Goal: Information Seeking & Learning: Find contact information

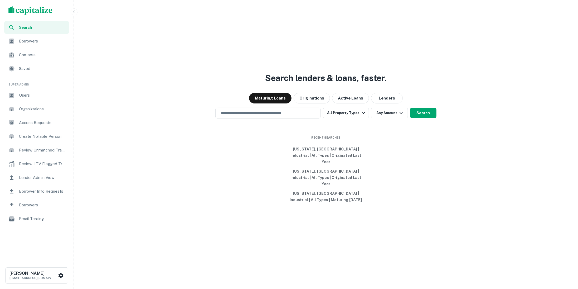
click at [74, 12] on icon "button" at bounding box center [73, 12] width 1 height 2
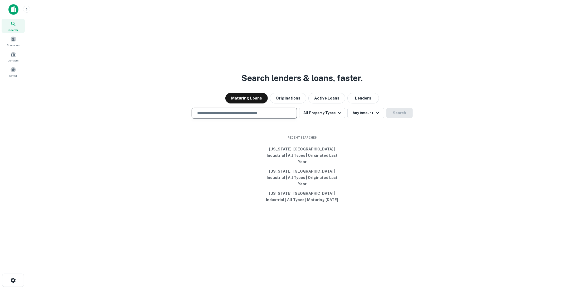
click at [261, 116] on input "text" at bounding box center [244, 113] width 101 height 6
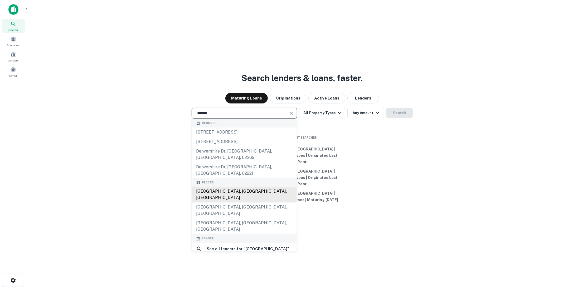
click at [219, 187] on div "Denver, CO, USA" at bounding box center [244, 195] width 105 height 16
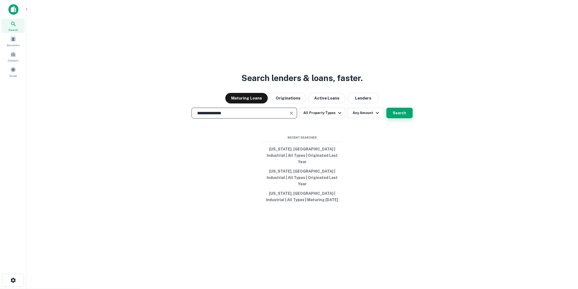
type input "**********"
click at [397, 118] on button "Search" at bounding box center [399, 113] width 26 height 11
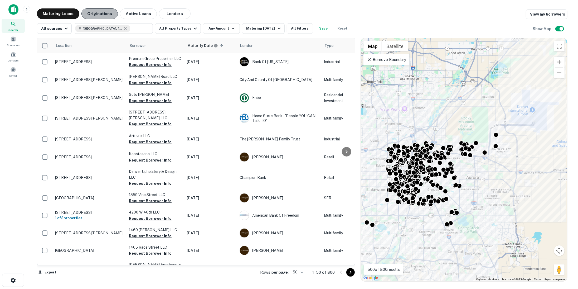
click at [93, 15] on button "Originations" at bounding box center [99, 13] width 36 height 11
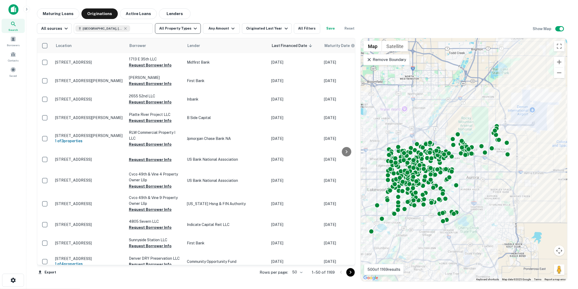
click at [193, 29] on icon "button" at bounding box center [195, 28] width 6 height 6
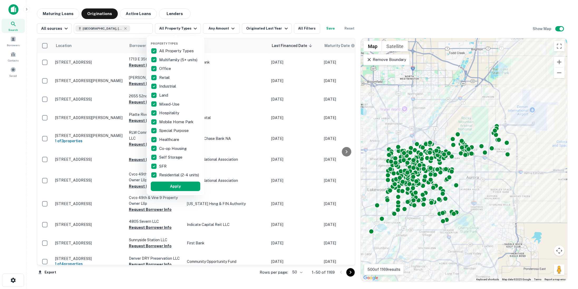
click at [233, 29] on div at bounding box center [289, 144] width 578 height 289
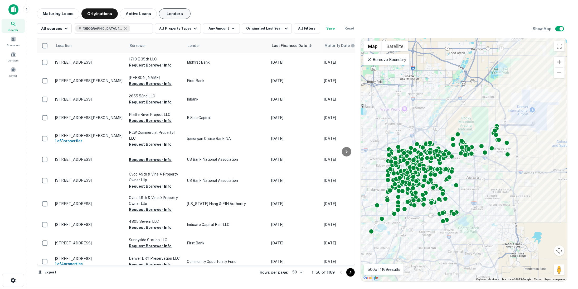
click at [168, 13] on button "Lenders" at bounding box center [175, 13] width 32 height 11
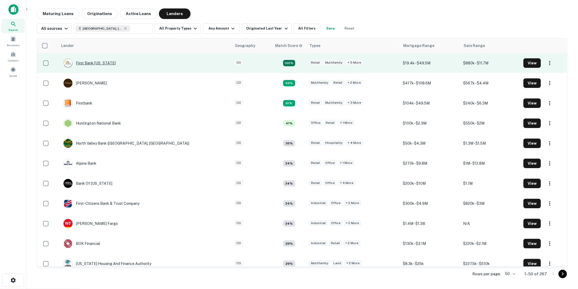
click at [94, 63] on div "First Bank Iowa" at bounding box center [89, 62] width 52 height 9
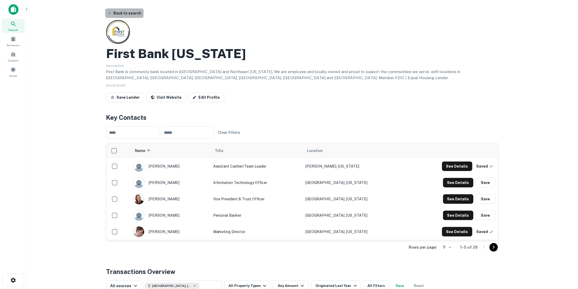
click at [130, 14] on button "Back to search" at bounding box center [124, 12] width 38 height 9
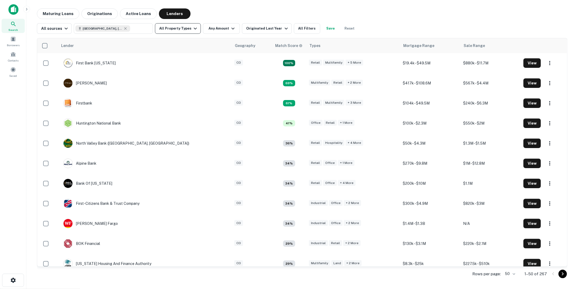
click at [192, 26] on icon "button" at bounding box center [195, 28] width 6 height 6
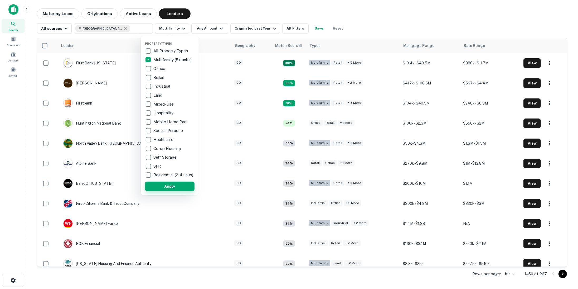
click at [176, 187] on button "Apply" at bounding box center [170, 185] width 50 height 9
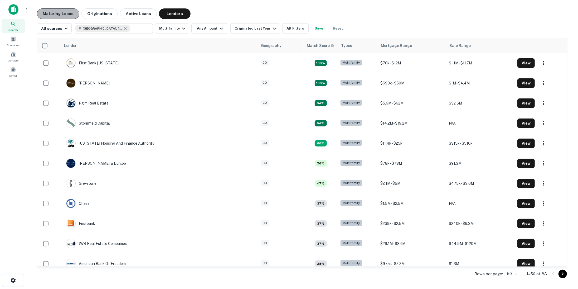
click at [49, 16] on button "Maturing Loans" at bounding box center [58, 13] width 42 height 11
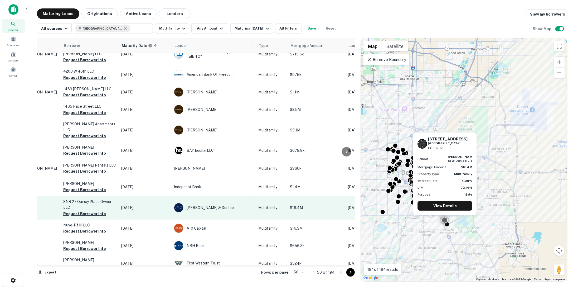
scroll to position [29, 0]
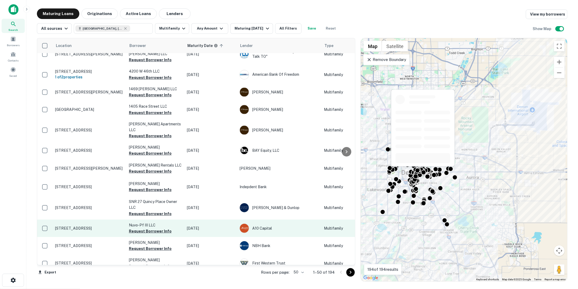
click at [94, 226] on p "[STREET_ADDRESS]" at bounding box center [89, 228] width 69 height 5
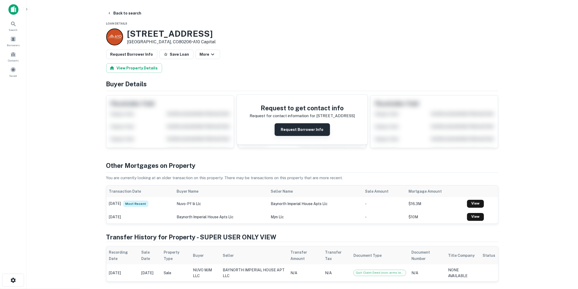
click at [285, 127] on button "Request Borrower Info" at bounding box center [302, 129] width 55 height 13
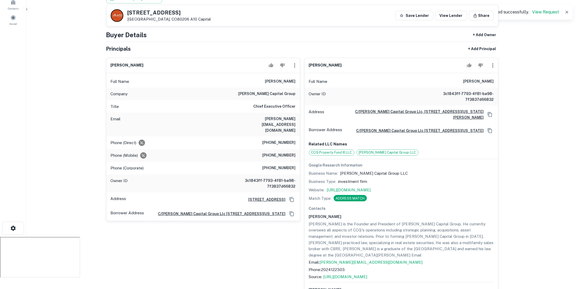
scroll to position [61, 0]
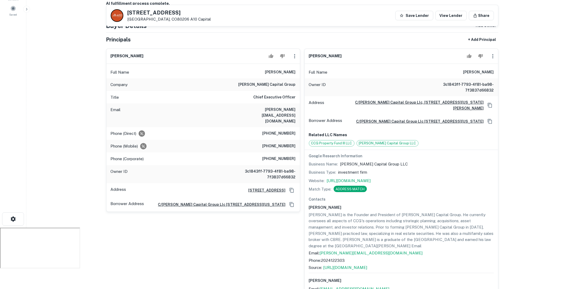
click at [278, 73] on div "Full Name jed curtis" at bounding box center [202, 72] width 193 height 13
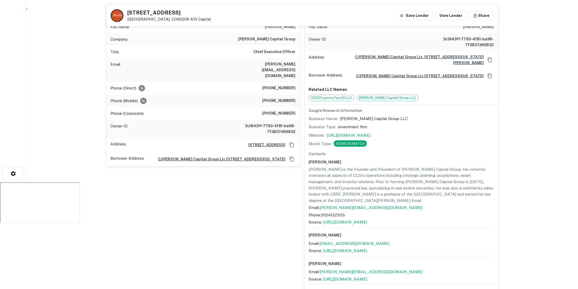
scroll to position [140, 0]
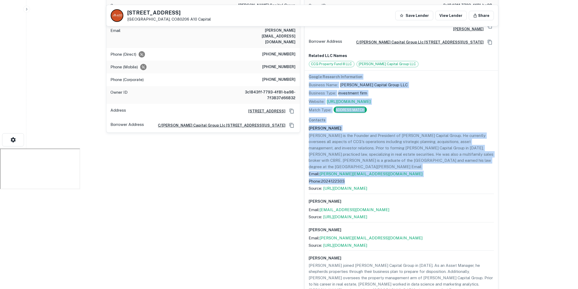
drag, startPoint x: 309, startPoint y: 77, endPoint x: 385, endPoint y: 173, distance: 122.6
click at [385, 173] on div "Google Research Information Business Name: Curtis Capital Group LLC Business Ty…" at bounding box center [401, 212] width 185 height 276
click at [404, 154] on p "Jed is the Founder and President of Curtis Capital Group. He currently oversees…" at bounding box center [401, 150] width 185 height 37
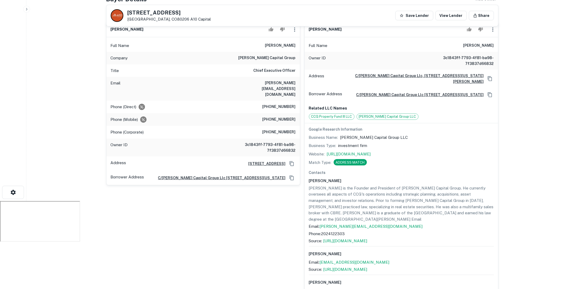
scroll to position [0, 0]
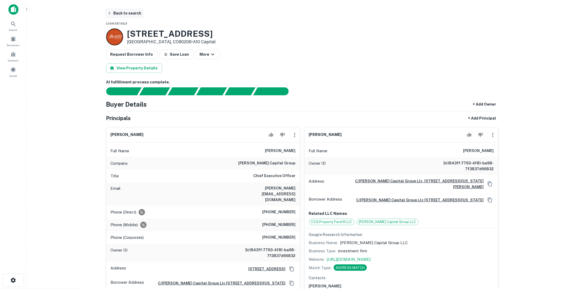
click at [130, 16] on button "Back to search" at bounding box center [124, 12] width 38 height 9
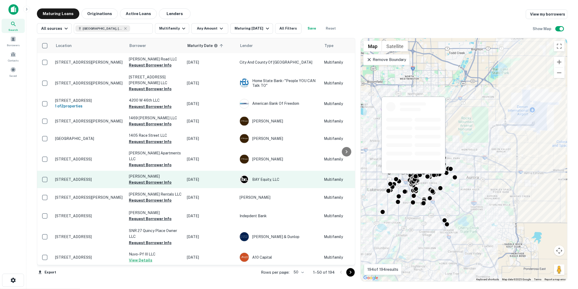
click at [86, 171] on td "[STREET_ADDRESS]" at bounding box center [89, 179] width 74 height 17
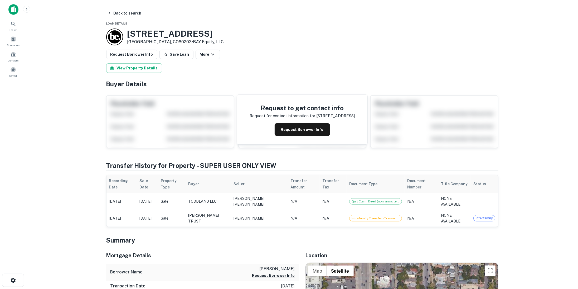
scroll to position [7, 0]
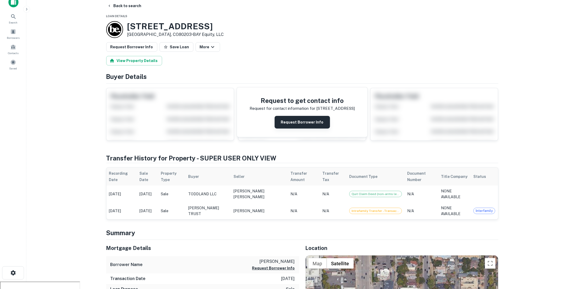
click at [298, 122] on button "Request Borrower Info" at bounding box center [302, 122] width 55 height 13
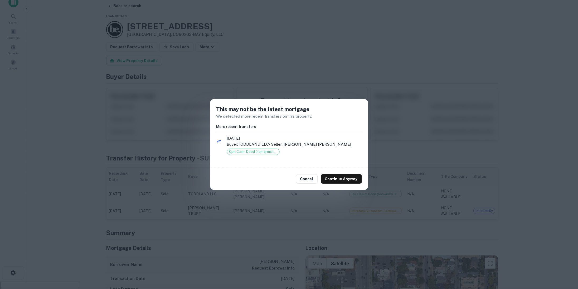
click at [254, 126] on h6 "More recent transfers" at bounding box center [288, 127] width 145 height 6
click at [344, 177] on button "Continue Anyway" at bounding box center [341, 178] width 41 height 9
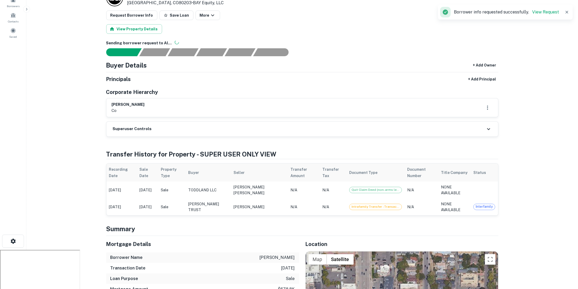
scroll to position [0, 0]
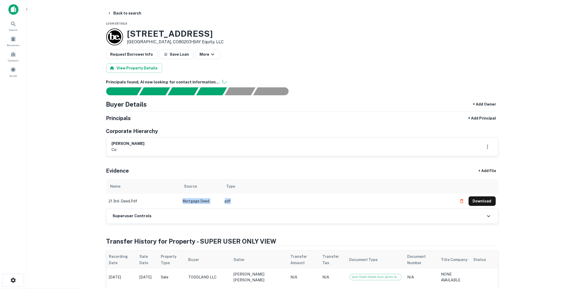
drag, startPoint x: 239, startPoint y: 203, endPoint x: 175, endPoint y: 201, distance: 63.8
click at [175, 201] on tr "21 3rd - deed.pdf Mortgage Deed pdf Download" at bounding box center [302, 200] width 392 height 15
click at [83, 191] on main "Back to search Loan Details 21 E 3RD AVE Denver, CO80203 • BAY Equity, LLC Requ…" at bounding box center [302, 144] width 552 height 289
click at [123, 17] on button "Back to search" at bounding box center [124, 12] width 38 height 9
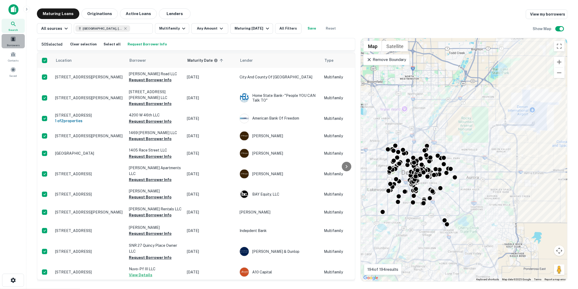
click at [13, 38] on span at bounding box center [13, 39] width 6 height 6
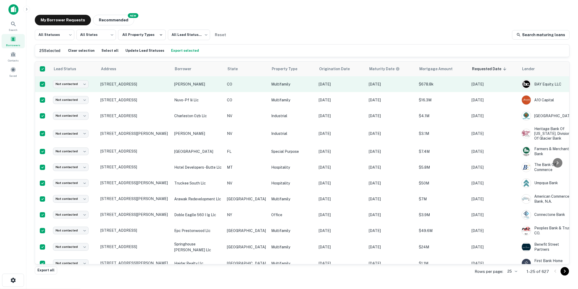
scroll to position [0, 32]
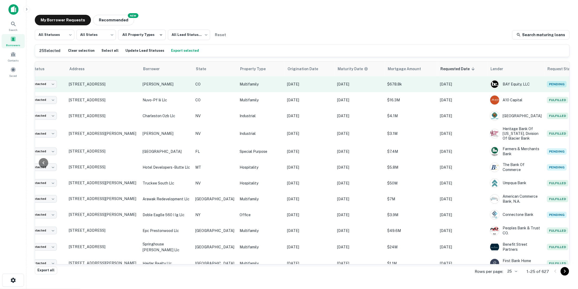
click at [179, 86] on p "[PERSON_NAME]" at bounding box center [166, 84] width 47 height 6
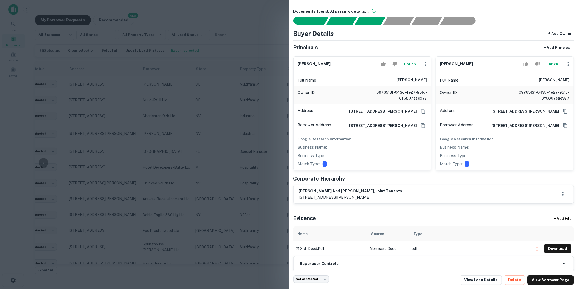
click at [259, 105] on div at bounding box center [289, 144] width 578 height 289
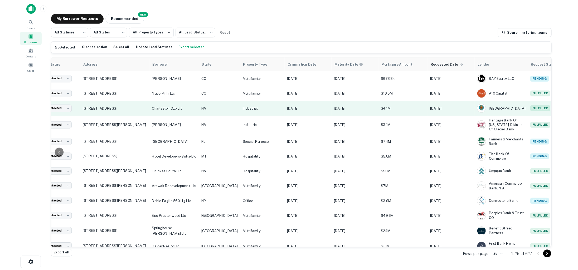
scroll to position [0, 0]
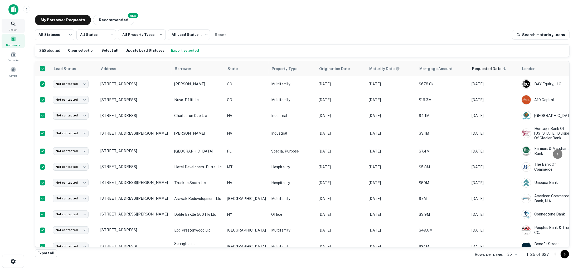
click at [13, 22] on icon at bounding box center [13, 24] width 4 height 4
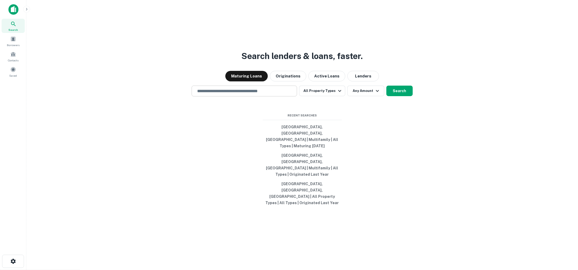
click at [242, 96] on div "​" at bounding box center [244, 91] width 105 height 11
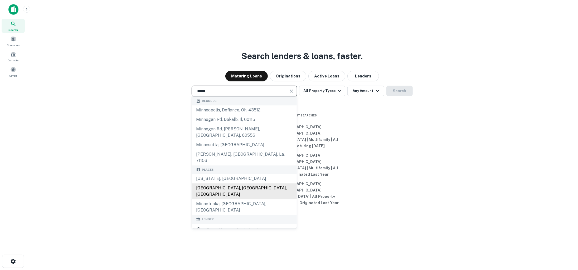
click at [236, 194] on div "Minneapolis, MN, USA" at bounding box center [244, 192] width 105 height 16
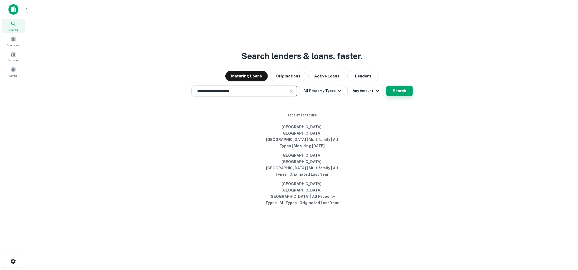
type input "**********"
click at [394, 96] on button "Search" at bounding box center [399, 91] width 26 height 11
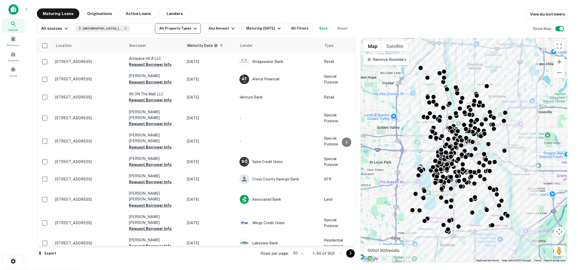
click at [192, 30] on icon "button" at bounding box center [195, 28] width 6 height 6
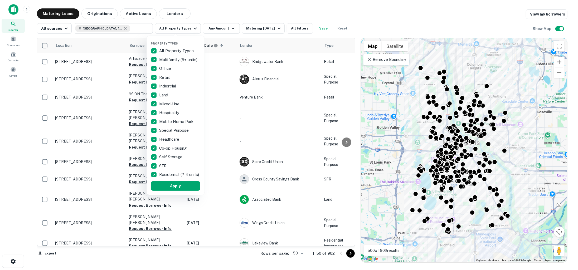
click at [266, 20] on div at bounding box center [289, 135] width 578 height 270
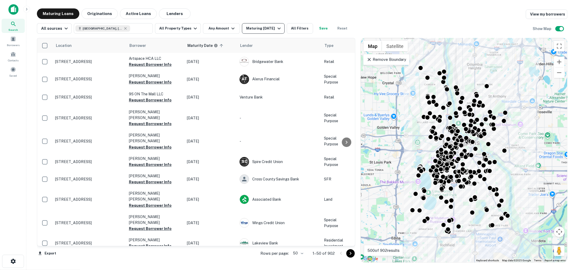
click at [276, 28] on icon "button" at bounding box center [279, 28] width 6 height 6
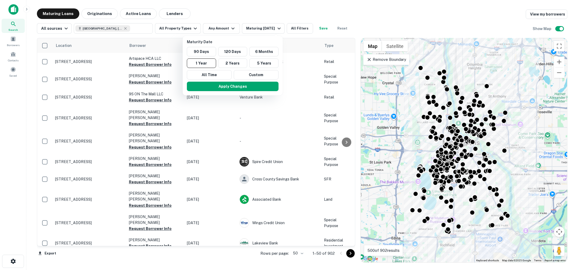
click at [214, 15] on div at bounding box center [289, 135] width 578 height 270
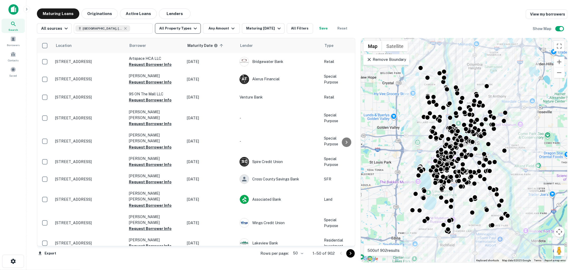
click at [192, 28] on icon "button" at bounding box center [195, 28] width 6 height 6
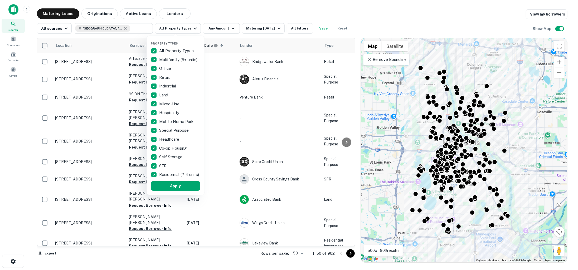
click at [232, 10] on div at bounding box center [289, 135] width 578 height 270
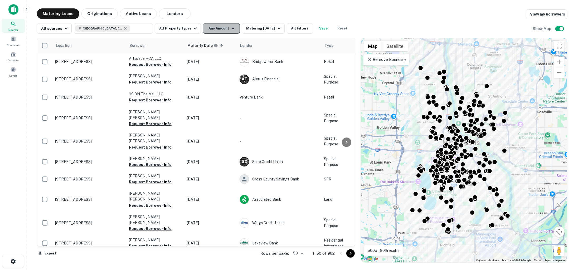
click at [230, 26] on icon "button" at bounding box center [233, 28] width 6 height 6
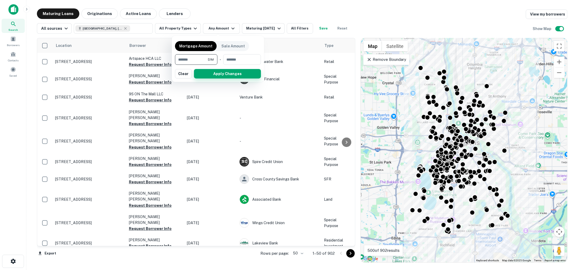
type input "*******"
click at [214, 75] on button "Apply Changes" at bounding box center [227, 73] width 67 height 9
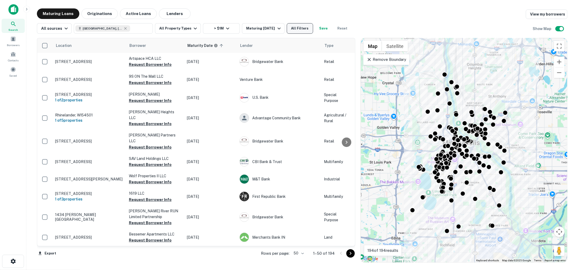
click at [292, 25] on button "All Filters" at bounding box center [300, 28] width 26 height 11
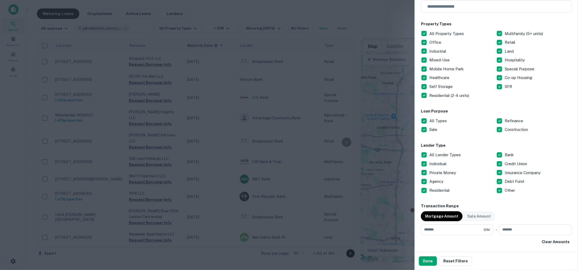
scroll to position [76, 0]
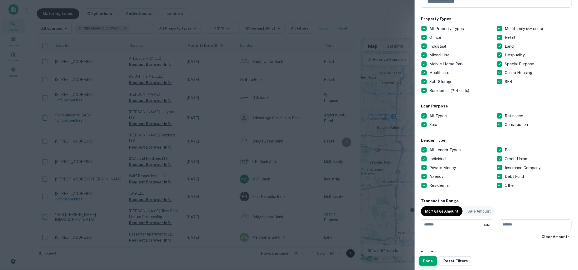
click at [425, 260] on button "Done" at bounding box center [428, 260] width 18 height 9
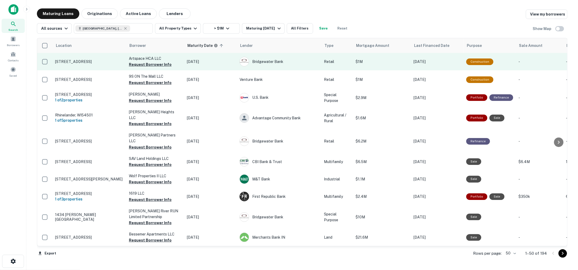
click at [90, 64] on p "[STREET_ADDRESS]" at bounding box center [89, 61] width 69 height 5
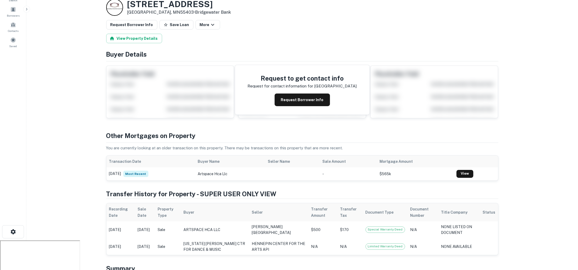
scroll to position [31, 0]
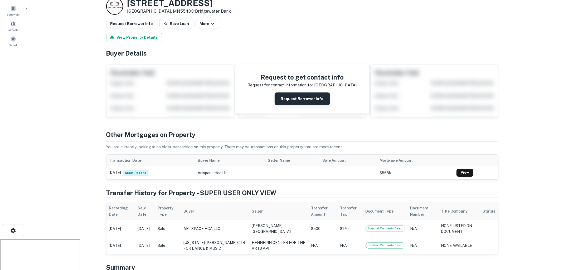
click at [308, 98] on button "Request Borrower Info" at bounding box center [302, 99] width 55 height 13
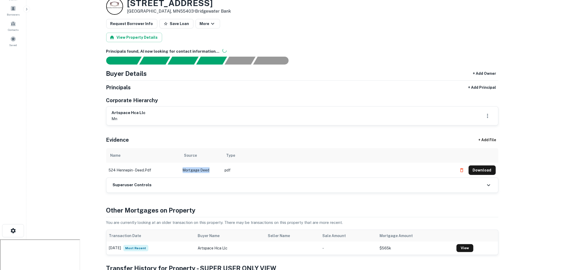
drag, startPoint x: 210, startPoint y: 169, endPoint x: 180, endPoint y: 169, distance: 29.3
click at [180, 169] on td "Mortgage Deed" at bounding box center [201, 170] width 42 height 15
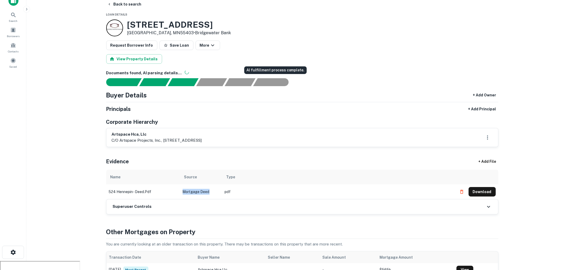
scroll to position [0, 0]
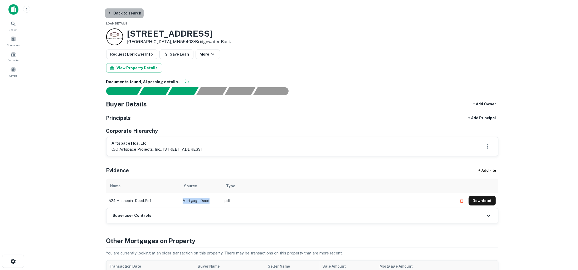
click at [132, 14] on button "Back to search" at bounding box center [124, 12] width 38 height 9
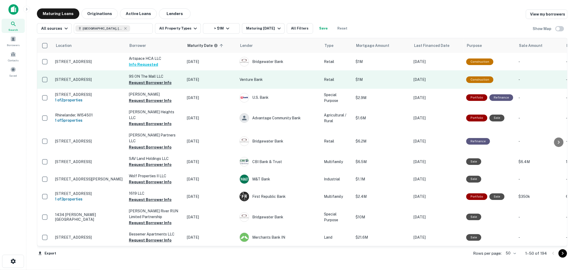
click at [148, 83] on button "Request Borrower Info" at bounding box center [150, 83] width 43 height 6
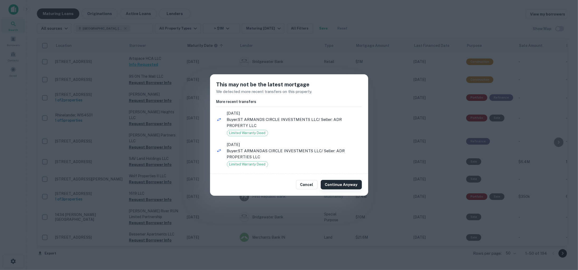
click at [332, 184] on button "Continue Anyway" at bounding box center [341, 184] width 41 height 9
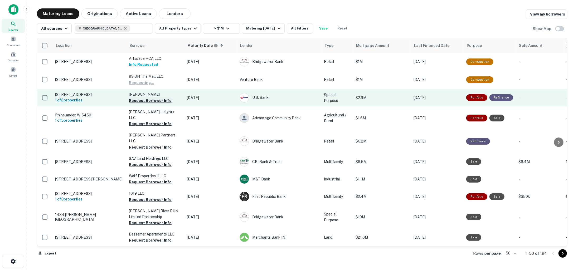
click at [144, 102] on button "Request Borrower Info" at bounding box center [150, 101] width 43 height 6
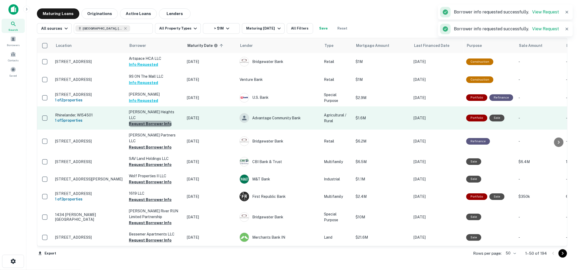
click at [151, 121] on button "Request Borrower Info" at bounding box center [150, 124] width 43 height 6
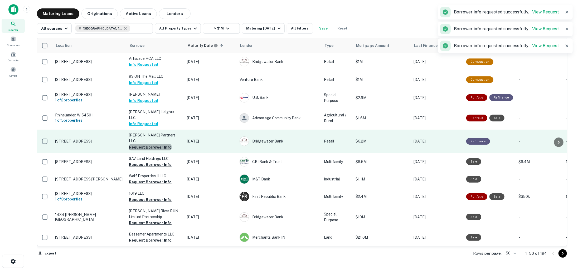
click at [154, 144] on button "Request Borrower Info" at bounding box center [150, 147] width 43 height 6
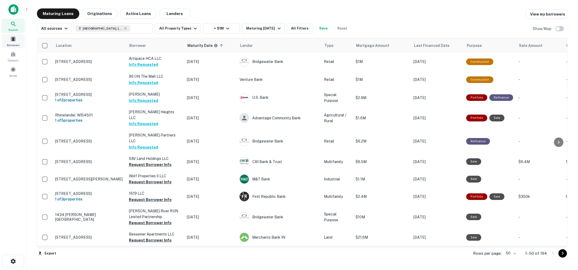
click at [14, 40] on span at bounding box center [13, 39] width 6 height 6
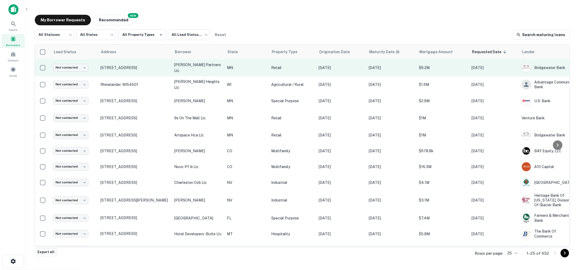
click at [154, 72] on td "1015 Glenwood Ave Minneapolis, MN55405" at bounding box center [135, 67] width 74 height 17
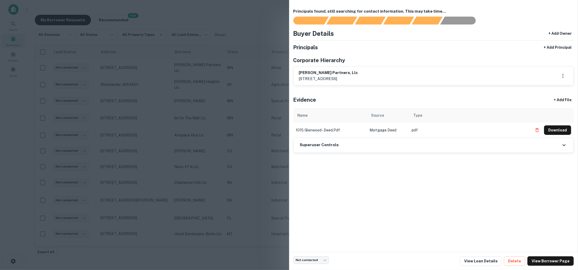
click at [226, 84] on div at bounding box center [289, 135] width 578 height 270
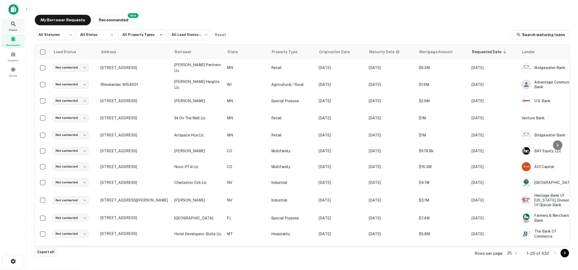
click at [15, 21] on icon at bounding box center [13, 24] width 6 height 6
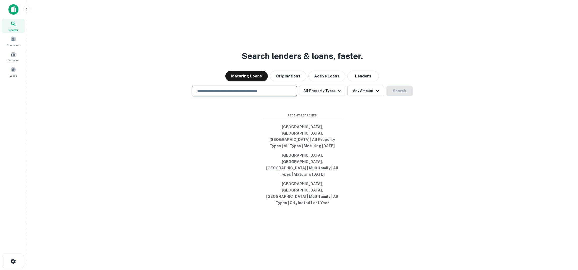
click at [231, 94] on input "text" at bounding box center [244, 91] width 101 height 6
type input "**********"
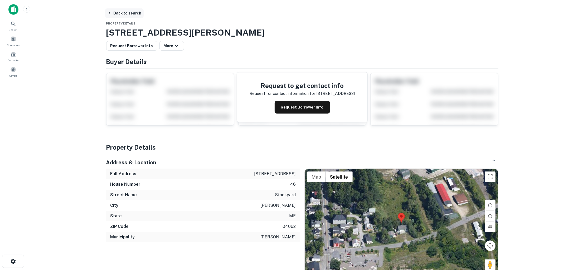
click at [127, 11] on button "Back to search" at bounding box center [124, 12] width 38 height 9
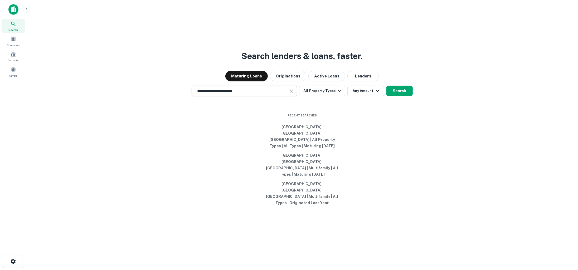
click at [241, 94] on input "**********" at bounding box center [240, 91] width 93 height 6
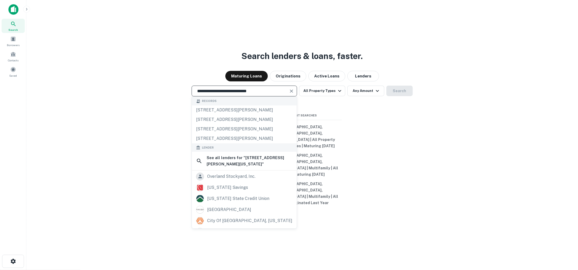
click at [257, 96] on div "**********" at bounding box center [244, 91] width 105 height 11
click at [257, 94] on input "**********" at bounding box center [240, 91] width 93 height 6
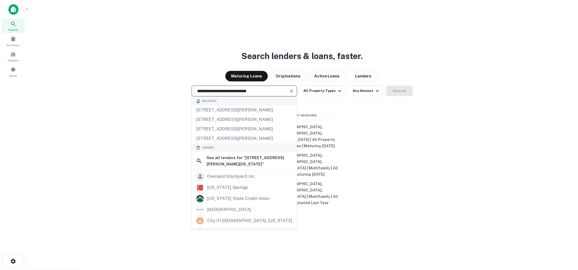
click at [257, 94] on input "**********" at bounding box center [240, 91] width 93 height 6
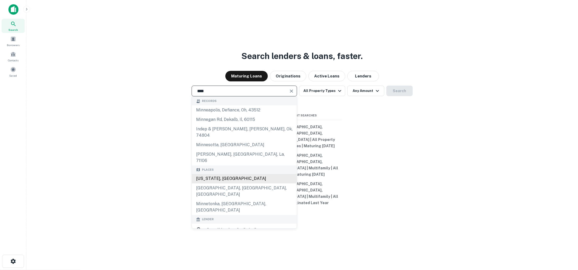
click at [231, 184] on div "Minnesota, USA" at bounding box center [244, 178] width 105 height 9
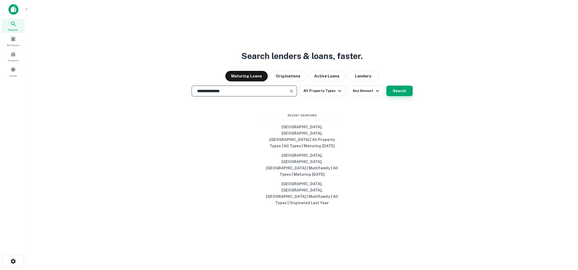
type input "**********"
click at [399, 96] on button "Search" at bounding box center [399, 91] width 26 height 11
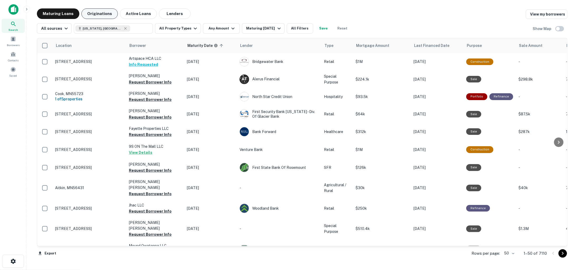
click at [103, 17] on button "Originations" at bounding box center [99, 13] width 36 height 11
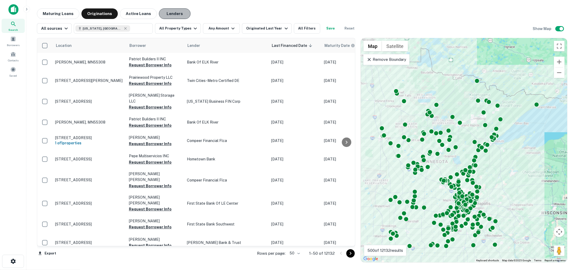
click at [172, 16] on button "Lenders" at bounding box center [175, 13] width 32 height 11
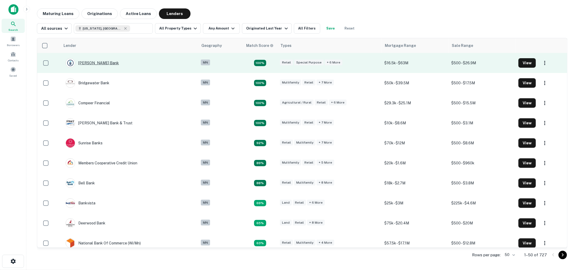
click at [90, 65] on div "Bremer Bank" at bounding box center [92, 62] width 53 height 9
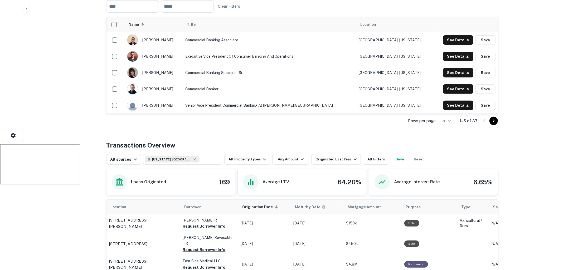
scroll to position [138, 0]
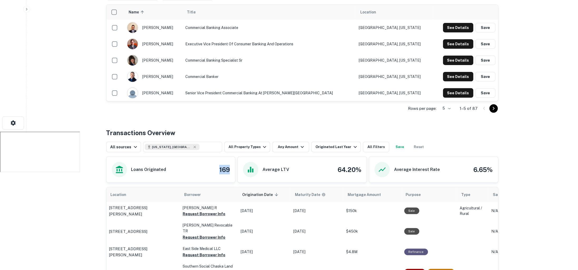
drag, startPoint x: 217, startPoint y: 171, endPoint x: 233, endPoint y: 171, distance: 15.8
click at [233, 171] on div "Loans Originated 169" at bounding box center [170, 170] width 129 height 26
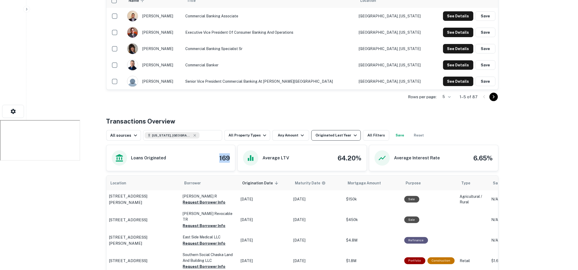
scroll to position [150, 0]
click at [369, 134] on button "All Filters" at bounding box center [376, 135] width 26 height 11
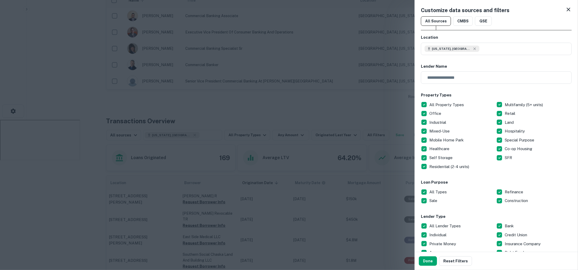
click at [356, 90] on div at bounding box center [289, 135] width 578 height 270
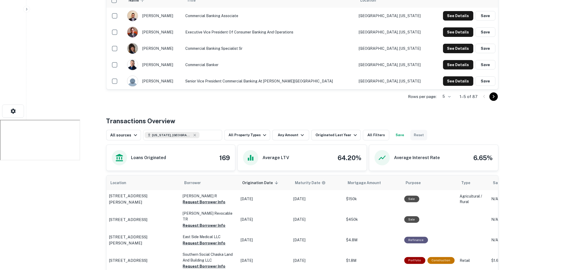
click at [413, 134] on button "Reset" at bounding box center [418, 135] width 17 height 11
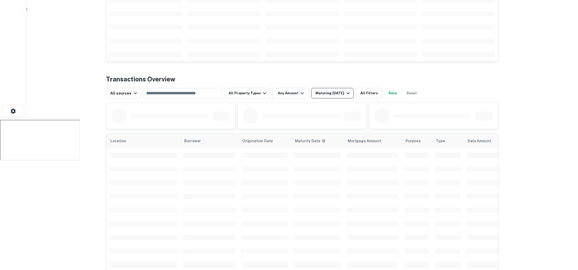
click at [345, 95] on icon "button" at bounding box center [348, 93] width 6 height 6
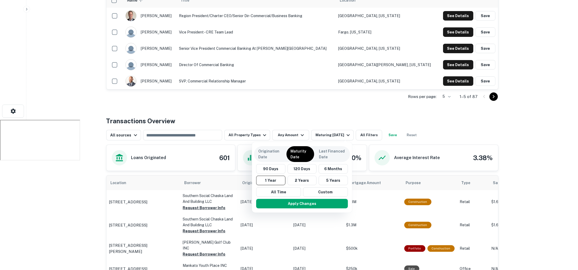
click at [269, 114] on div at bounding box center [289, 135] width 578 height 270
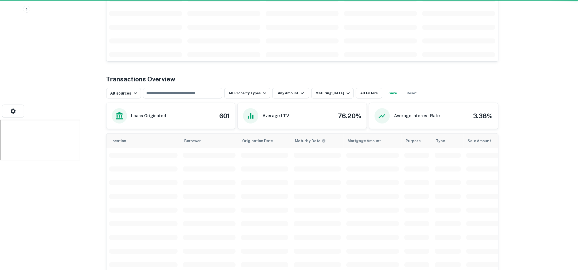
click at [269, 160] on div "Origination Date Maturity Date Last Financed Date 90 Days 120 Days 6 Months 1 Y…" at bounding box center [289, 135] width 578 height 270
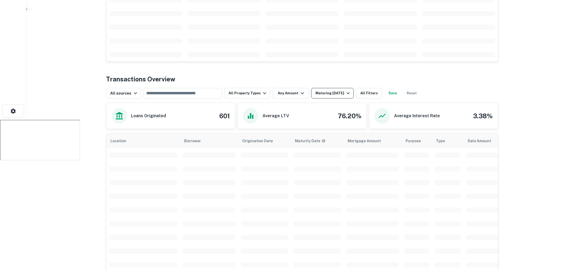
click at [345, 94] on icon "button" at bounding box center [348, 93] width 6 height 6
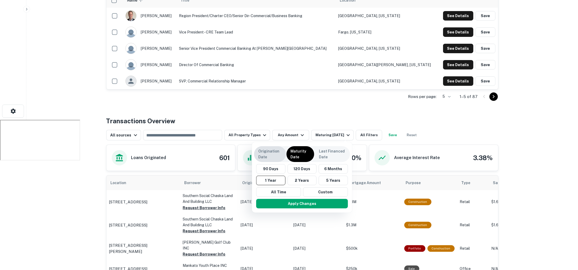
click at [270, 155] on p "Origination Date" at bounding box center [269, 154] width 23 height 12
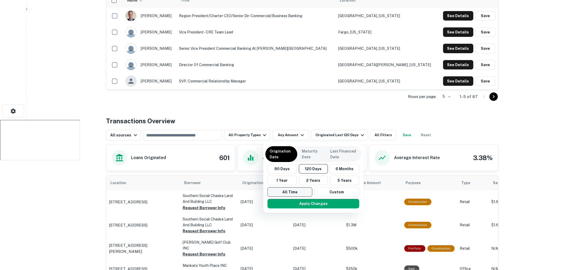
click at [282, 193] on button "All Time" at bounding box center [290, 191] width 45 height 9
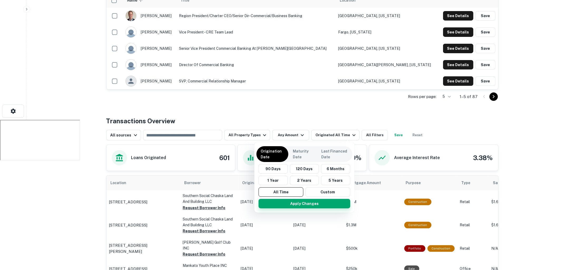
click at [286, 205] on button "Apply Changes" at bounding box center [305, 203] width 92 height 9
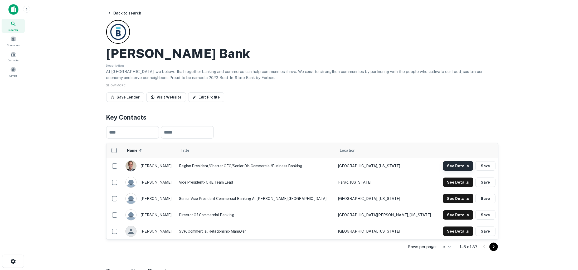
click at [447, 166] on button "See Details" at bounding box center [458, 165] width 30 height 9
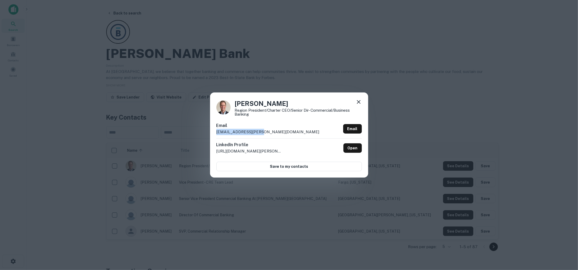
drag, startPoint x: 272, startPoint y: 136, endPoint x: 206, endPoint y: 130, distance: 65.6
click at [207, 130] on div "Brent Iserman Region President/Charter CEO/Senior Dir- Commercial/Business Bank…" at bounding box center [289, 135] width 578 height 270
drag, startPoint x: 287, startPoint y: 152, endPoint x: 311, endPoint y: 135, distance: 30.2
click at [212, 153] on div "Brent Iserman Region President/Charter CEO/Senior Dir- Commercial/Business Bank…" at bounding box center [289, 135] width 158 height 85
click at [358, 102] on icon at bounding box center [359, 102] width 4 height 4
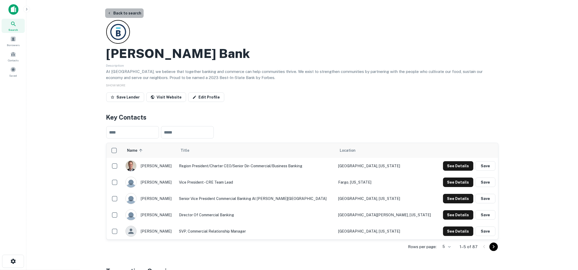
click at [132, 13] on button "Back to search" at bounding box center [124, 12] width 38 height 9
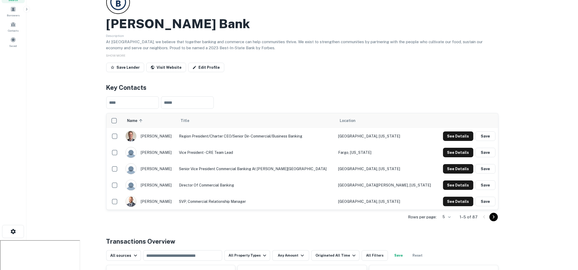
scroll to position [4, 0]
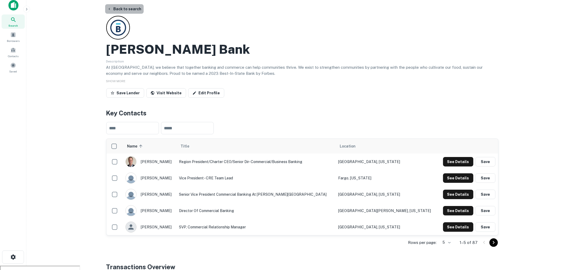
click at [130, 9] on button "Back to search" at bounding box center [124, 8] width 38 height 9
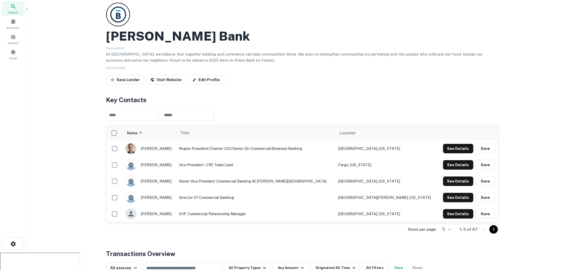
scroll to position [4, 0]
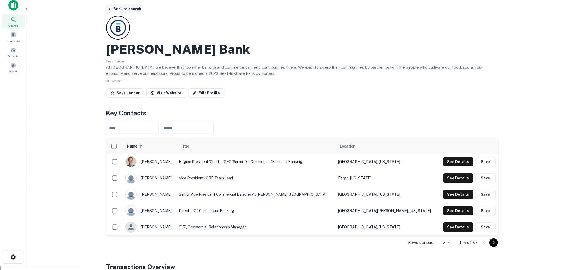
click at [132, 11] on button "Back to search" at bounding box center [124, 8] width 38 height 9
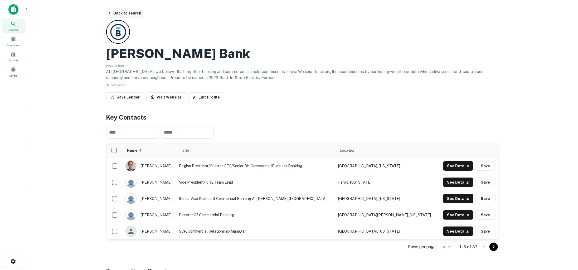
click at [125, 14] on button "Back to search" at bounding box center [124, 12] width 38 height 9
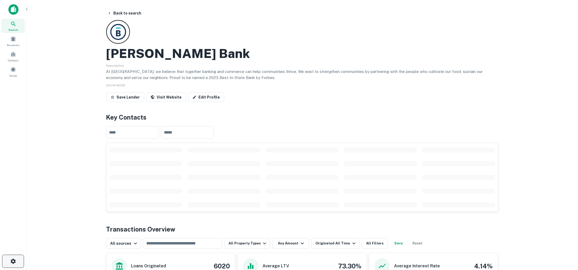
click at [16, 258] on button "button" at bounding box center [13, 261] width 22 height 13
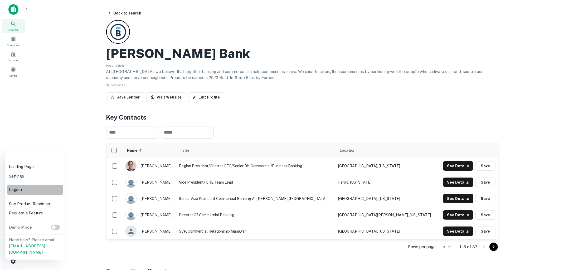
click at [37, 192] on li "Logout" at bounding box center [35, 189] width 56 height 9
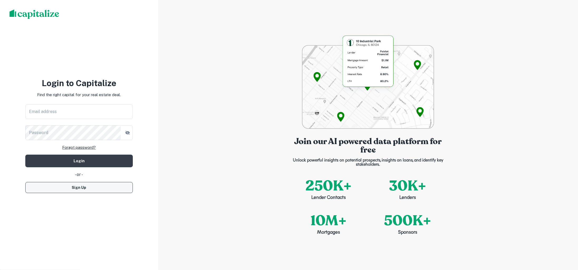
click at [108, 186] on button "Sign Up" at bounding box center [79, 187] width 108 height 11
select select "**"
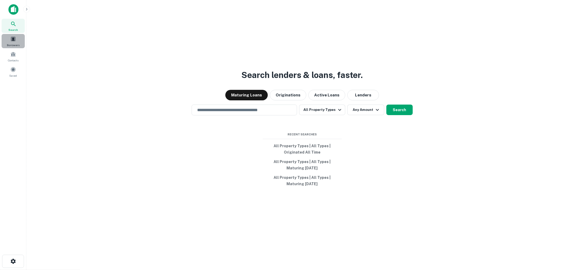
click at [16, 42] on div "Borrowers" at bounding box center [13, 41] width 23 height 14
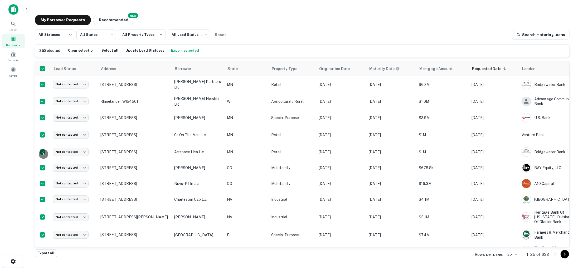
scroll to position [0, 32]
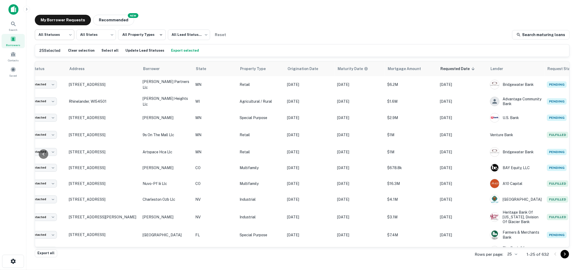
click at [68, 34] on body "Search Borrowers Contacts Saved My Borrower Requests NEW Recommended All Status…" at bounding box center [289, 135] width 578 height 270
click at [54, 66] on li "Fulfilled" at bounding box center [55, 67] width 40 height 9
type input "*********"
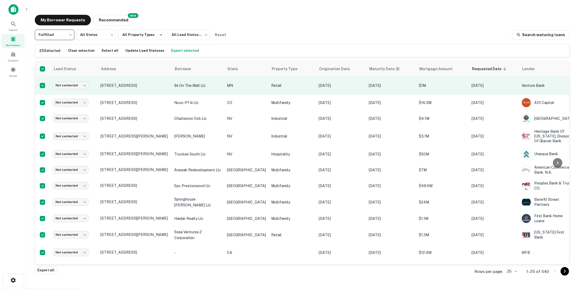
click at [216, 89] on td "9s on the mall llc" at bounding box center [198, 85] width 53 height 18
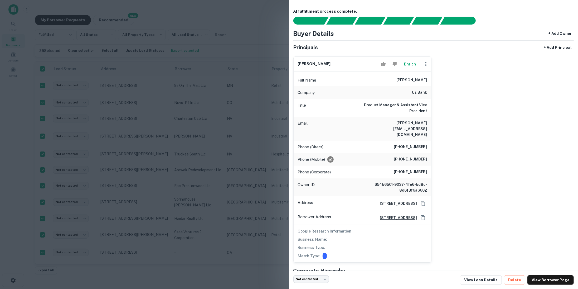
click at [233, 134] on div at bounding box center [289, 144] width 578 height 289
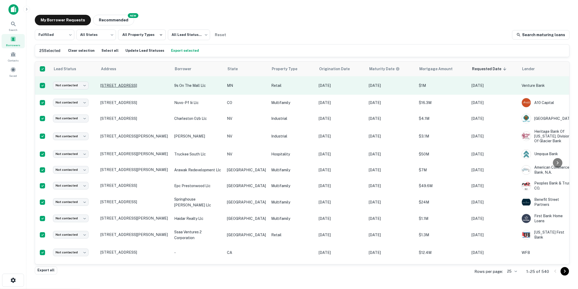
click at [129, 83] on p "[STREET_ADDRESS]" at bounding box center [134, 85] width 69 height 5
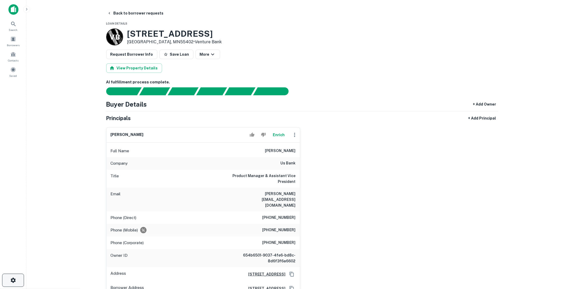
click at [9, 270] on button "button" at bounding box center [13, 279] width 22 height 13
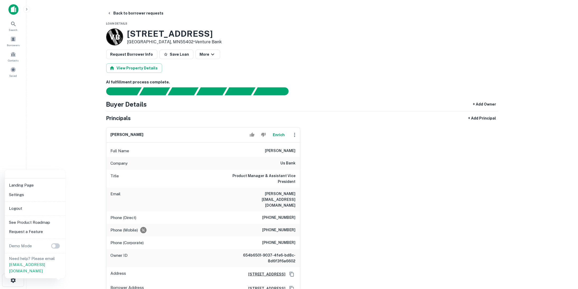
click at [24, 208] on li "Logout" at bounding box center [35, 207] width 56 height 9
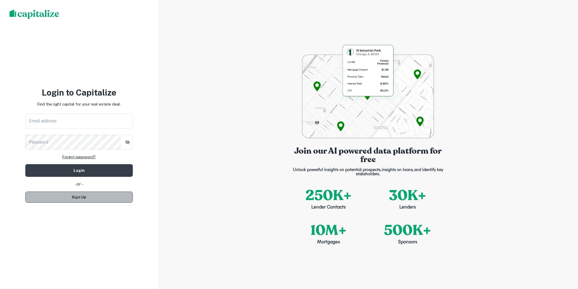
click at [101, 197] on button "Sign Up" at bounding box center [79, 196] width 108 height 11
select select "**"
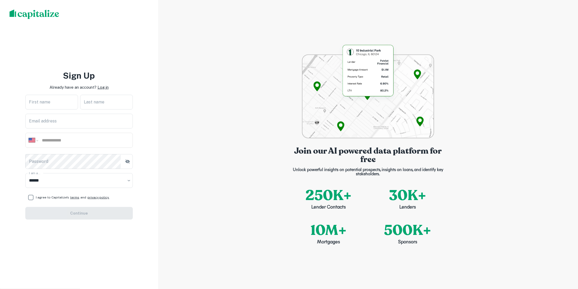
click at [103, 87] on p "Log in" at bounding box center [103, 87] width 11 height 6
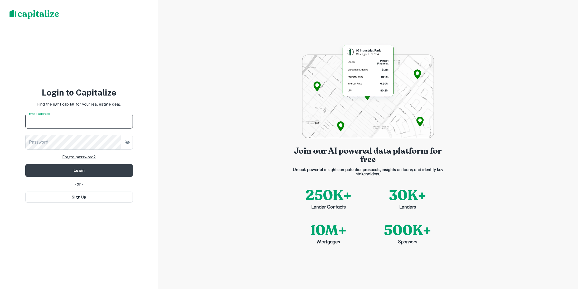
click at [93, 126] on input "Email address" at bounding box center [79, 121] width 108 height 15
type input "**********"
click at [99, 170] on button "Login" at bounding box center [79, 170] width 108 height 13
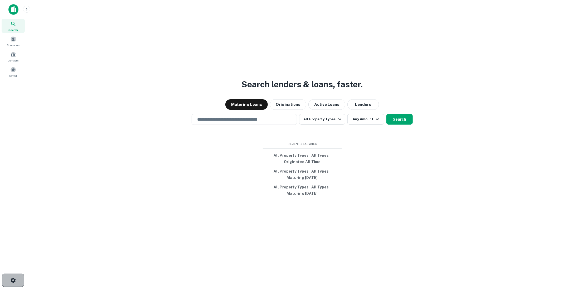
click at [18, 270] on button "button" at bounding box center [13, 279] width 22 height 13
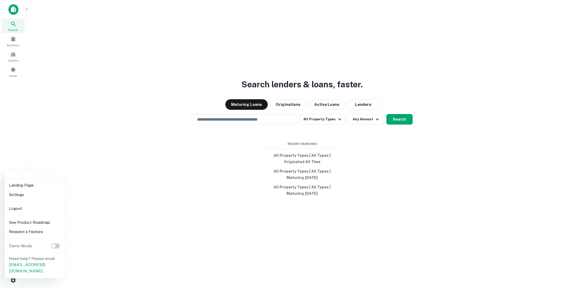
click at [30, 154] on div at bounding box center [289, 144] width 578 height 289
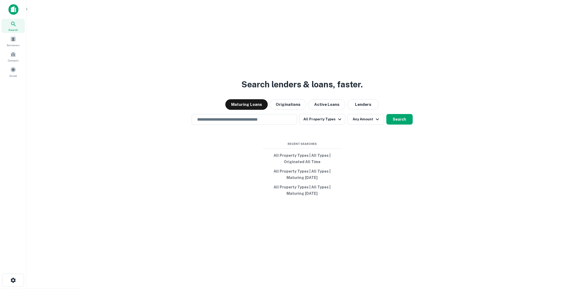
click at [26, 7] on icon "button" at bounding box center [27, 9] width 4 height 4
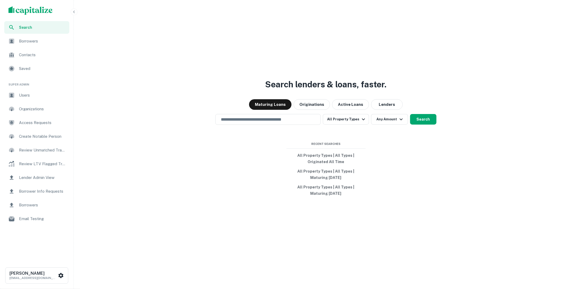
click at [30, 96] on span "Users" at bounding box center [42, 95] width 47 height 6
